Goal: Use online tool/utility: Utilize a website feature to perform a specific function

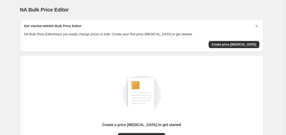
scroll to position [57, 0]
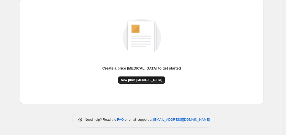
click at [137, 81] on span "New price [MEDICAL_DATA]" at bounding box center [141, 80] width 41 height 4
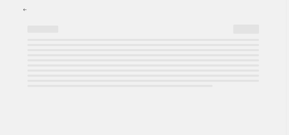
select select "percentage"
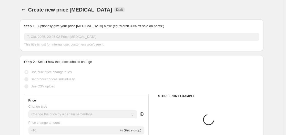
scroll to position [103, 0]
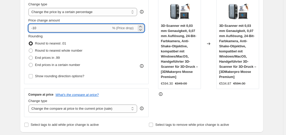
drag, startPoint x: 34, startPoint y: 27, endPoint x: 44, endPoint y: 28, distance: 9.3
click at [44, 28] on input "-10" at bounding box center [69, 28] width 83 height 8
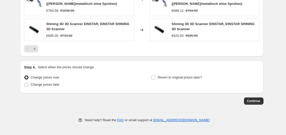
scroll to position [437, 0]
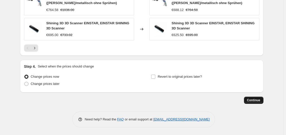
type input "-30"
click at [259, 99] on span "Continue" at bounding box center [253, 100] width 13 height 4
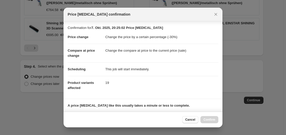
scroll to position [80, 0]
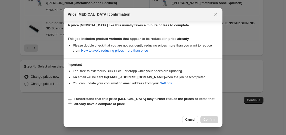
click at [74, 101] on label "I understand that this price [MEDICAL_DATA] may further reduce the prices of it…" at bounding box center [143, 102] width 151 height 12
click at [72, 101] on input "I understand that this price [MEDICAL_DATA] may further reduce the prices of it…" at bounding box center [70, 102] width 4 height 4
checkbox input "true"
click at [209, 120] on span "Confirm" at bounding box center [210, 120] width 12 height 4
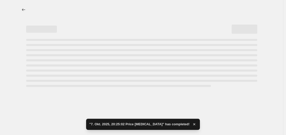
select select "percentage"
